Goal: Task Accomplishment & Management: Manage account settings

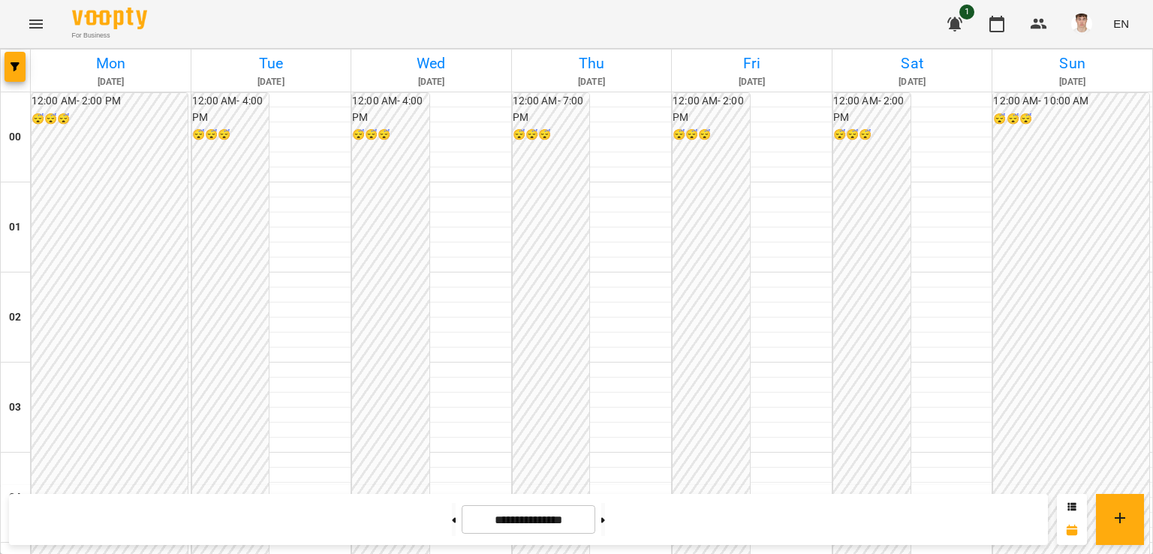
scroll to position [1392, 0]
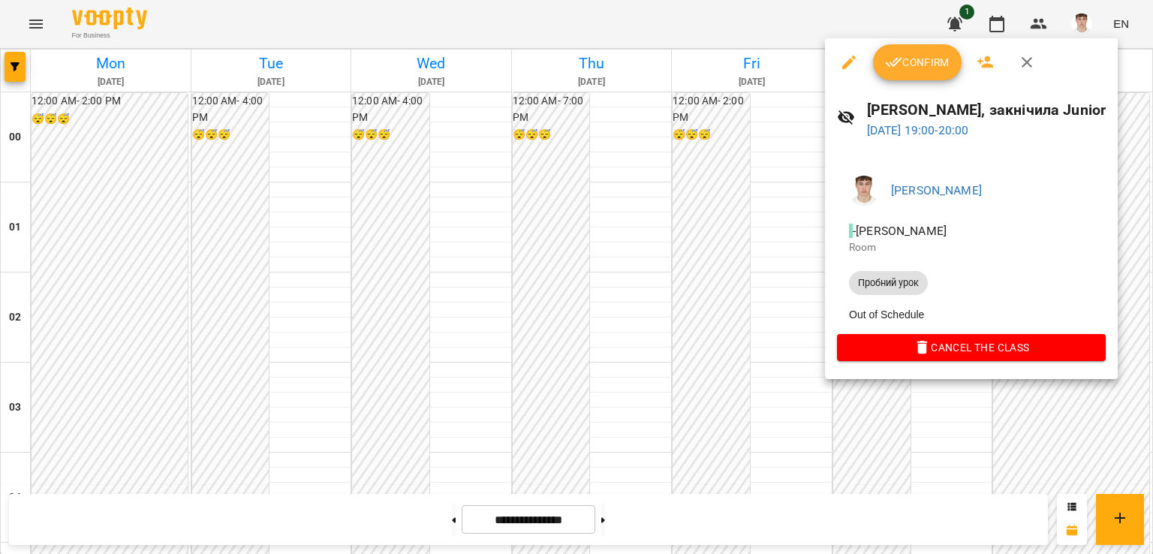
click at [705, 290] on div at bounding box center [576, 277] width 1153 height 554
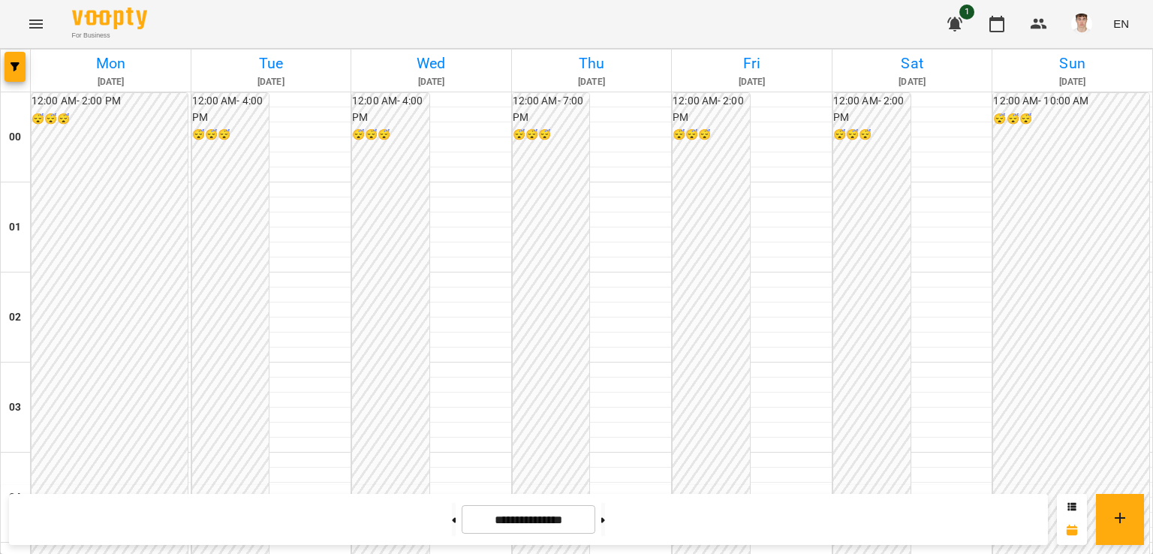
scroll to position [1692, 0]
click at [605, 526] on button at bounding box center [603, 519] width 4 height 33
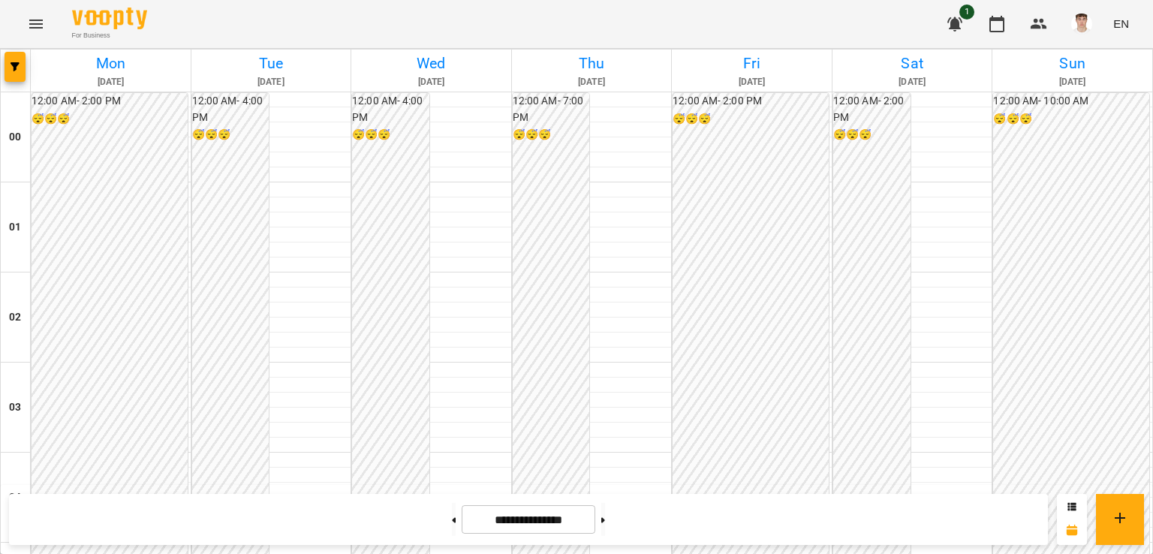
scroll to position [1542, 0]
click at [452, 526] on button at bounding box center [454, 519] width 4 height 33
type input "**********"
